Goal: Browse casually: Explore the website without a specific task or goal

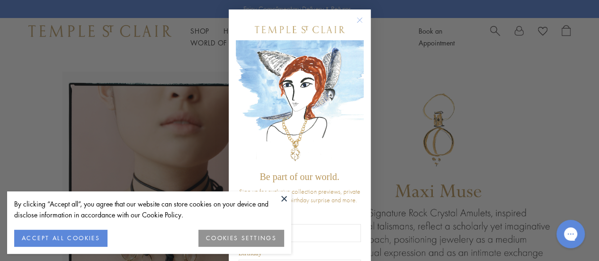
click at [363, 18] on form "Be part of our world. Sign up for exclusive collection previews, private event …" at bounding box center [300, 177] width 142 height 337
click at [358, 18] on circle "Close dialog" at bounding box center [359, 20] width 11 height 11
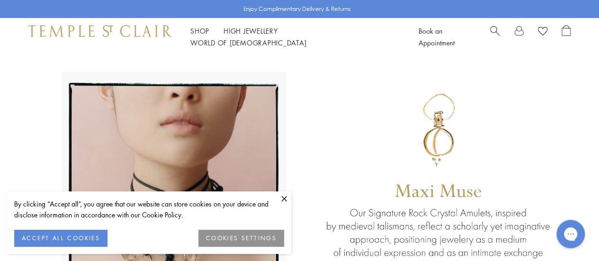
click at [284, 198] on button at bounding box center [284, 198] width 14 height 14
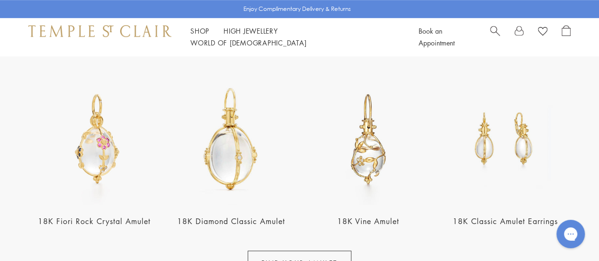
scroll to position [379, 0]
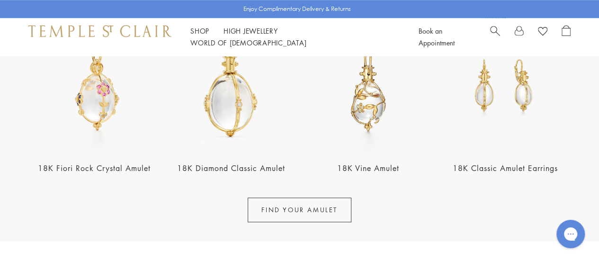
click at [384, 117] on img at bounding box center [368, 85] width 131 height 131
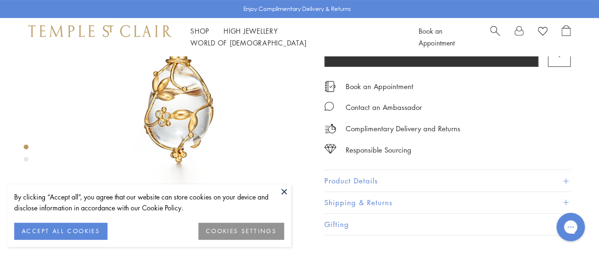
scroll to position [95, 0]
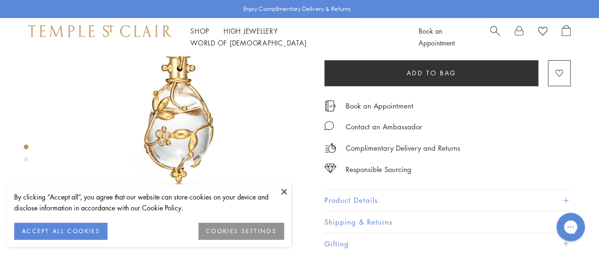
click at [281, 194] on button at bounding box center [284, 191] width 14 height 14
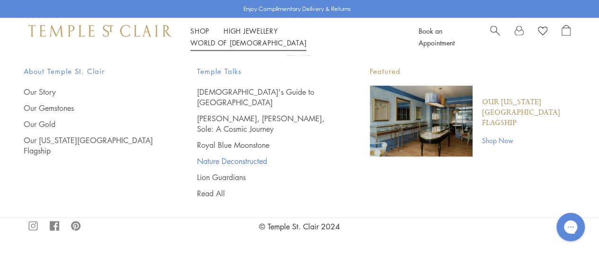
scroll to position [995, 0]
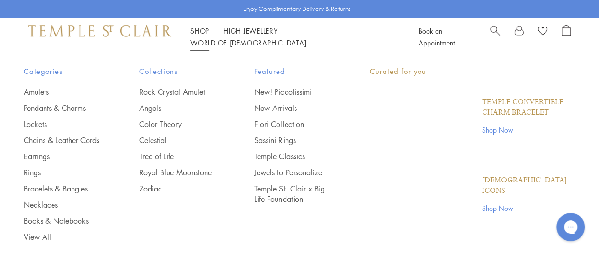
click at [207, 36] on link "Shop Shop" at bounding box center [199, 30] width 19 height 9
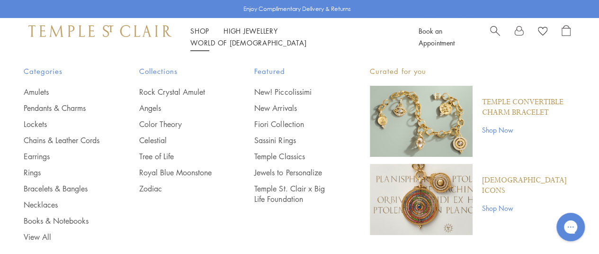
click at [51, 73] on span "Categories" at bounding box center [63, 71] width 78 height 12
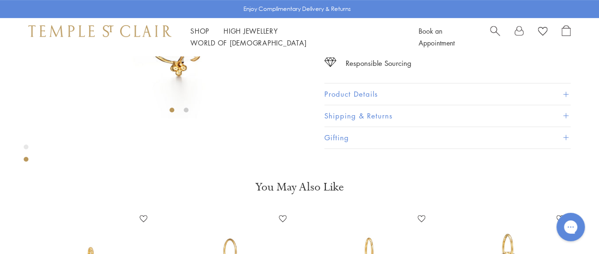
scroll to position [201, 0]
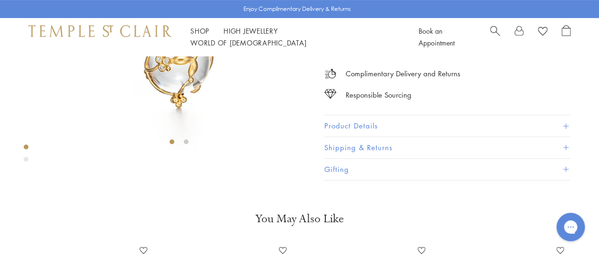
scroll to position [0, 0]
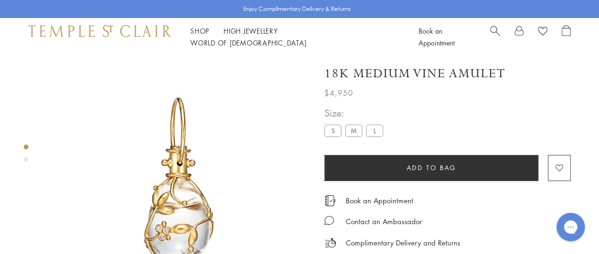
click at [111, 45] on div "Shop Shop Categories Amulets Pendants & Charms Lockets Chains & Leather Cords E…" at bounding box center [299, 37] width 599 height 38
click at [119, 36] on img at bounding box center [99, 30] width 143 height 11
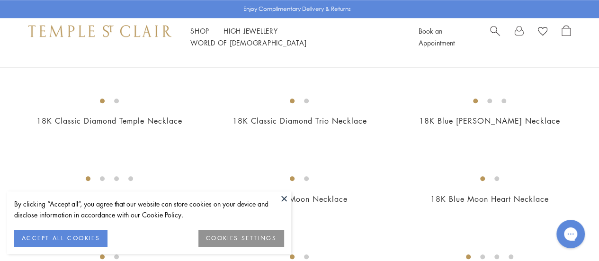
scroll to position [386, 0]
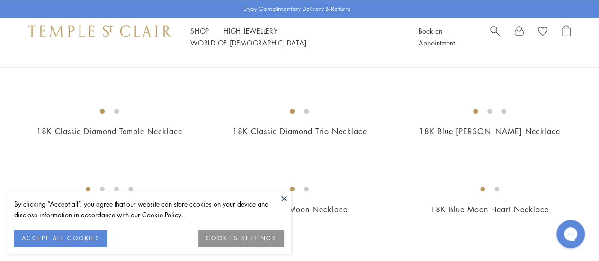
click at [287, 197] on button at bounding box center [284, 198] width 14 height 14
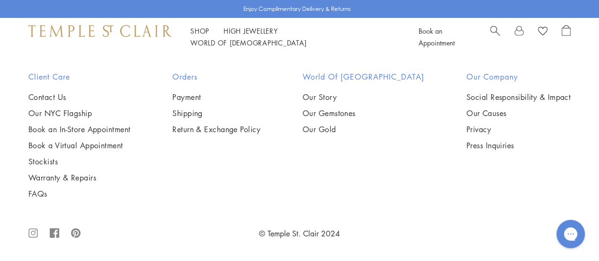
scroll to position [2971, 0]
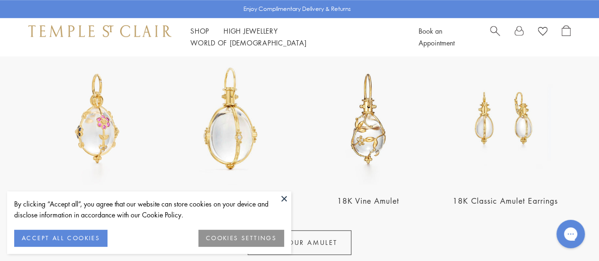
scroll to position [347, 0]
click at [285, 203] on button at bounding box center [284, 198] width 14 height 14
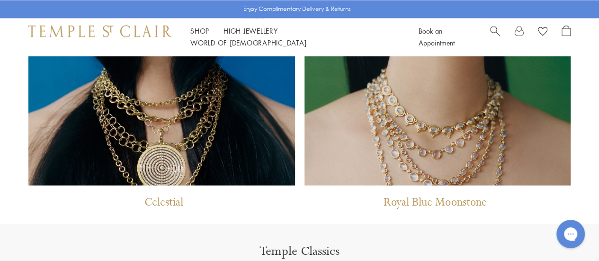
scroll to position [812, 0]
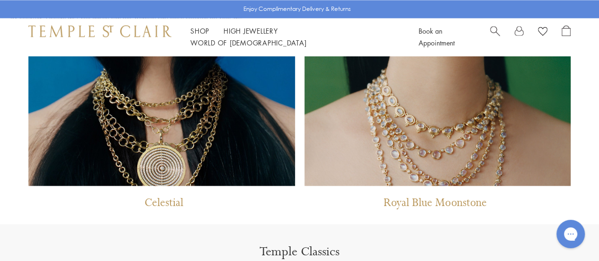
click at [520, 114] on img at bounding box center [438, 16] width 267 height 340
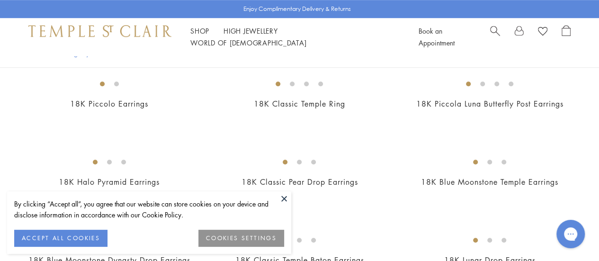
scroll to position [305, 0]
click at [280, 203] on button at bounding box center [284, 198] width 14 height 14
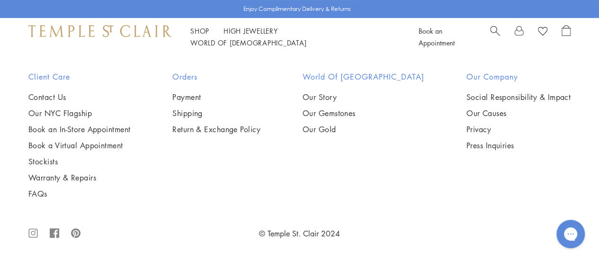
scroll to position [4337, 0]
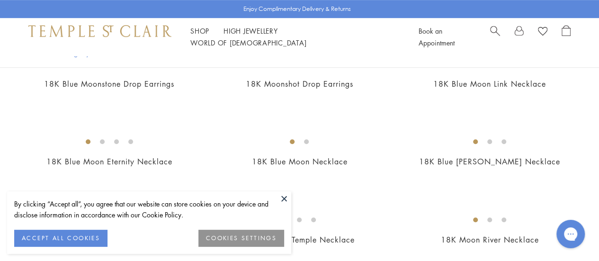
scroll to position [247, 0]
click at [0, 0] on img at bounding box center [0, 0] width 0 height 0
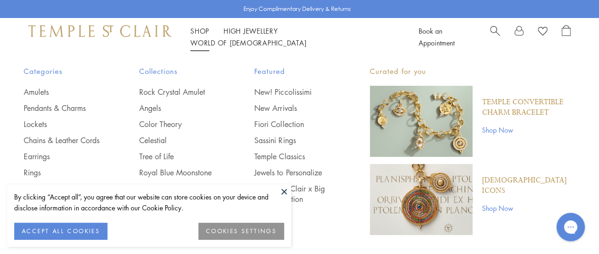
click at [197, 36] on link "Shop Shop" at bounding box center [199, 30] width 19 height 9
click at [144, 109] on link "Angels" at bounding box center [178, 108] width 78 height 10
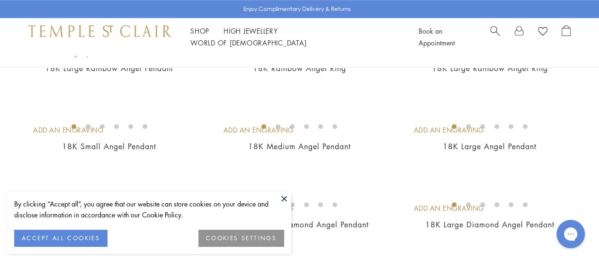
scroll to position [340, 0]
click at [286, 197] on button at bounding box center [284, 198] width 14 height 14
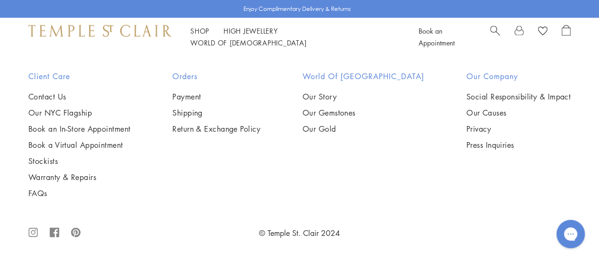
scroll to position [1717, 0]
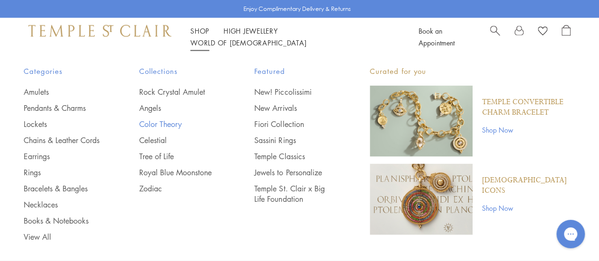
click at [158, 126] on link "Color Theory" at bounding box center [178, 124] width 78 height 10
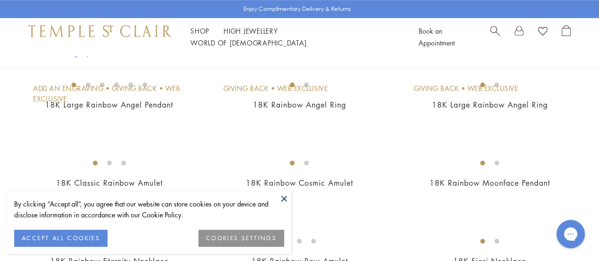
scroll to position [564, 0]
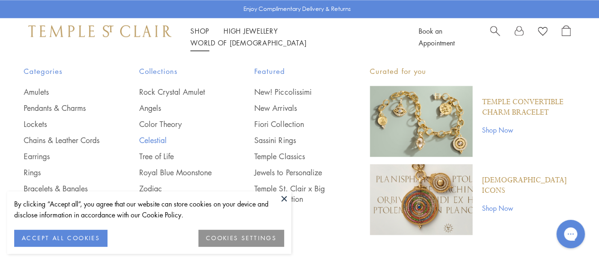
click at [159, 143] on link "Celestial" at bounding box center [178, 140] width 78 height 10
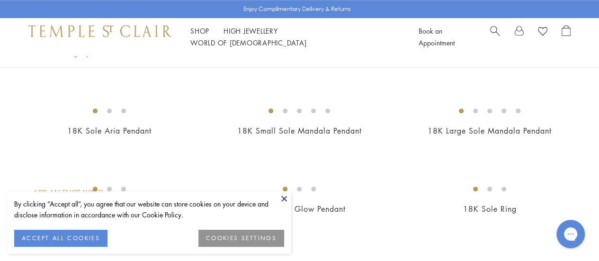
click at [286, 201] on button at bounding box center [284, 198] width 14 height 14
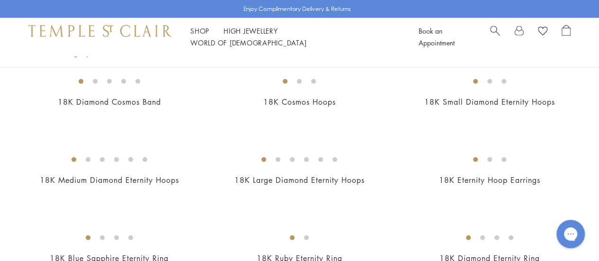
scroll to position [1166, 0]
click at [0, 0] on img at bounding box center [0, 0] width 0 height 0
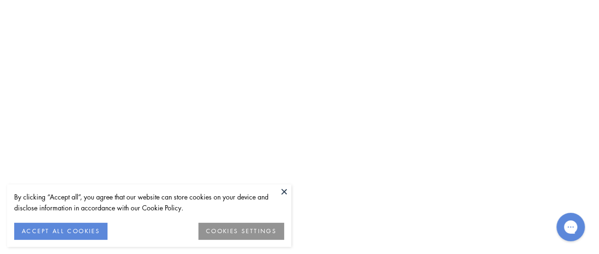
scroll to position [56, 0]
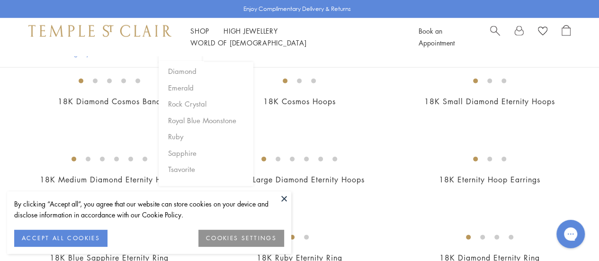
scroll to position [1283, 0]
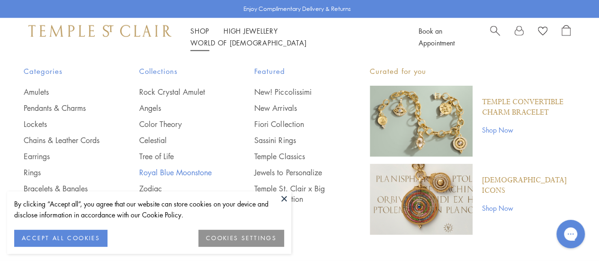
click at [175, 176] on link "Royal Blue Moonstone" at bounding box center [178, 172] width 78 height 10
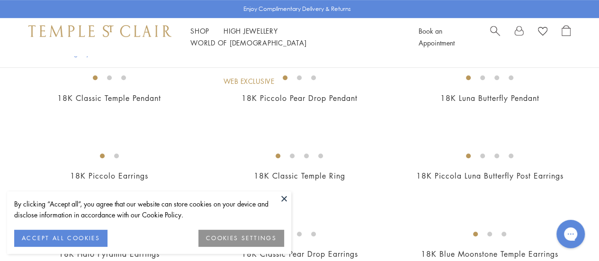
click at [282, 200] on button at bounding box center [284, 198] width 14 height 14
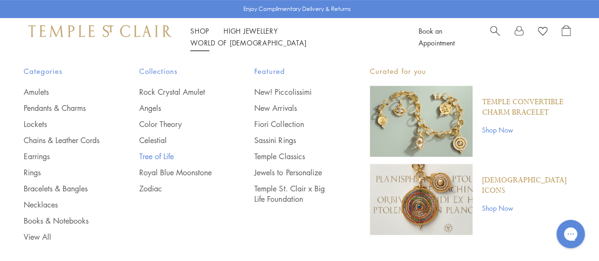
click at [164, 157] on link "Tree of Life" at bounding box center [178, 156] width 78 height 10
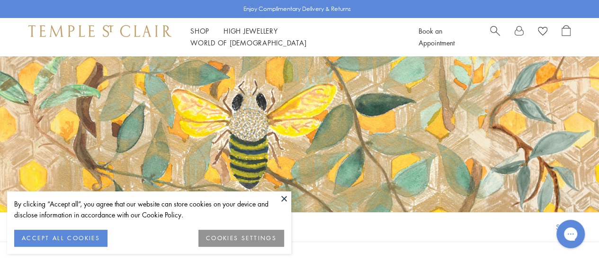
click at [282, 202] on button at bounding box center [284, 198] width 14 height 14
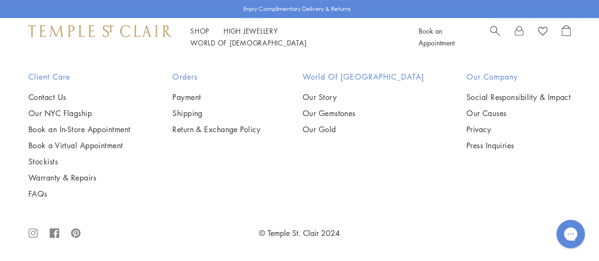
scroll to position [3137, 0]
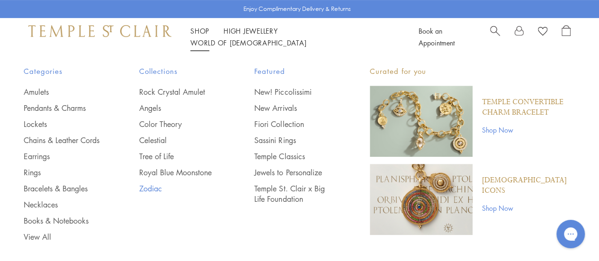
click at [156, 190] on link "Zodiac" at bounding box center [178, 188] width 78 height 10
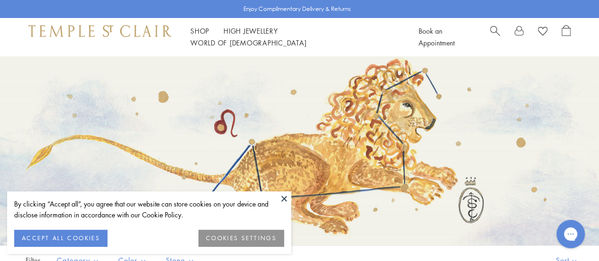
click at [283, 199] on button at bounding box center [284, 198] width 14 height 14
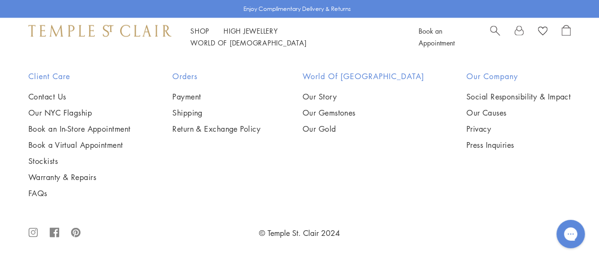
scroll to position [1114, 0]
click at [269, 36] on link "High Jewellery High Jewellery" at bounding box center [251, 30] width 54 height 9
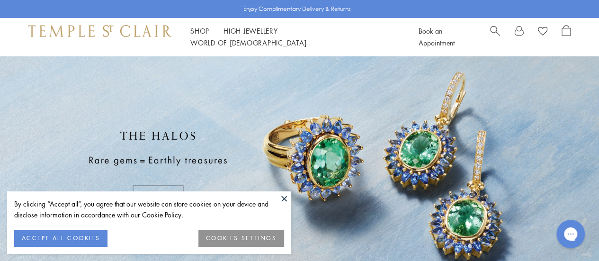
click at [277, 201] on div "By clicking “Accept all”, you agree that our website can store cookies on your …" at bounding box center [149, 209] width 270 height 22
click at [280, 198] on button at bounding box center [284, 198] width 14 height 14
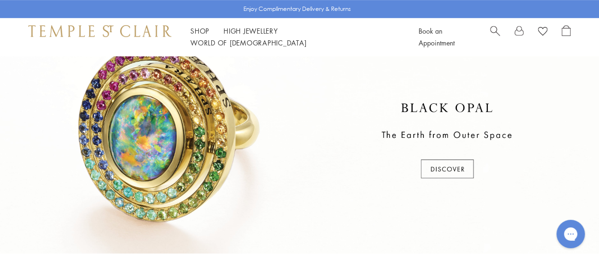
scroll to position [261, 0]
click at [433, 162] on div at bounding box center [299, 140] width 599 height 224
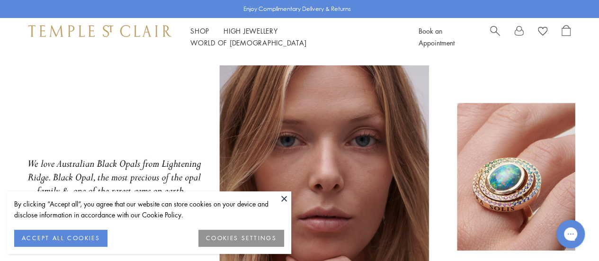
scroll to position [249, 0]
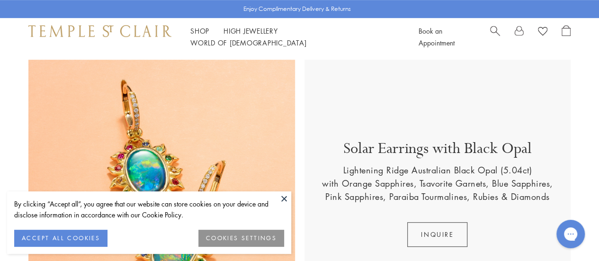
click at [283, 197] on button at bounding box center [284, 198] width 14 height 14
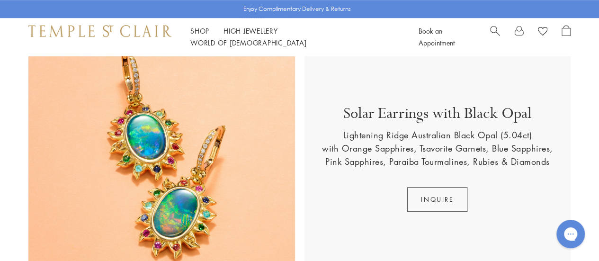
scroll to position [284, 0]
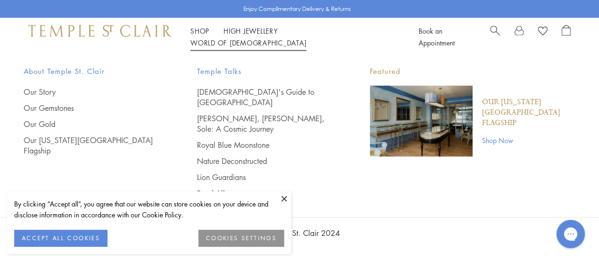
click at [296, 38] on link "World of [GEOGRAPHIC_DATA][DEMOGRAPHIC_DATA]" at bounding box center [248, 42] width 116 height 9
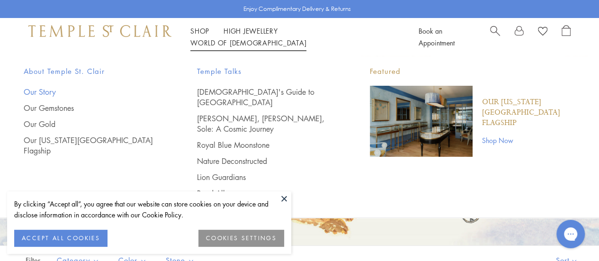
click at [52, 90] on link "Our Story" at bounding box center [91, 92] width 135 height 10
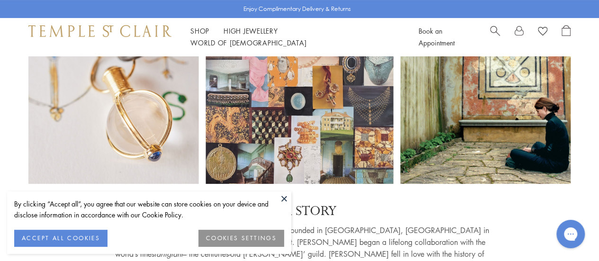
scroll to position [87, 0]
click at [286, 200] on button at bounding box center [284, 198] width 14 height 14
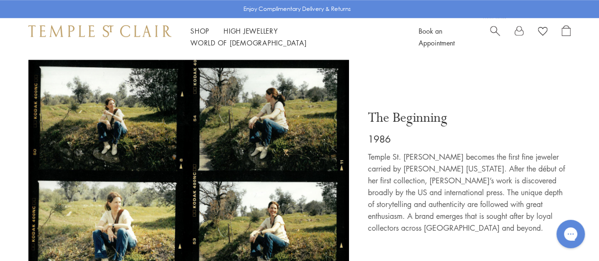
scroll to position [562, 0]
